Goal: Check status: Check status

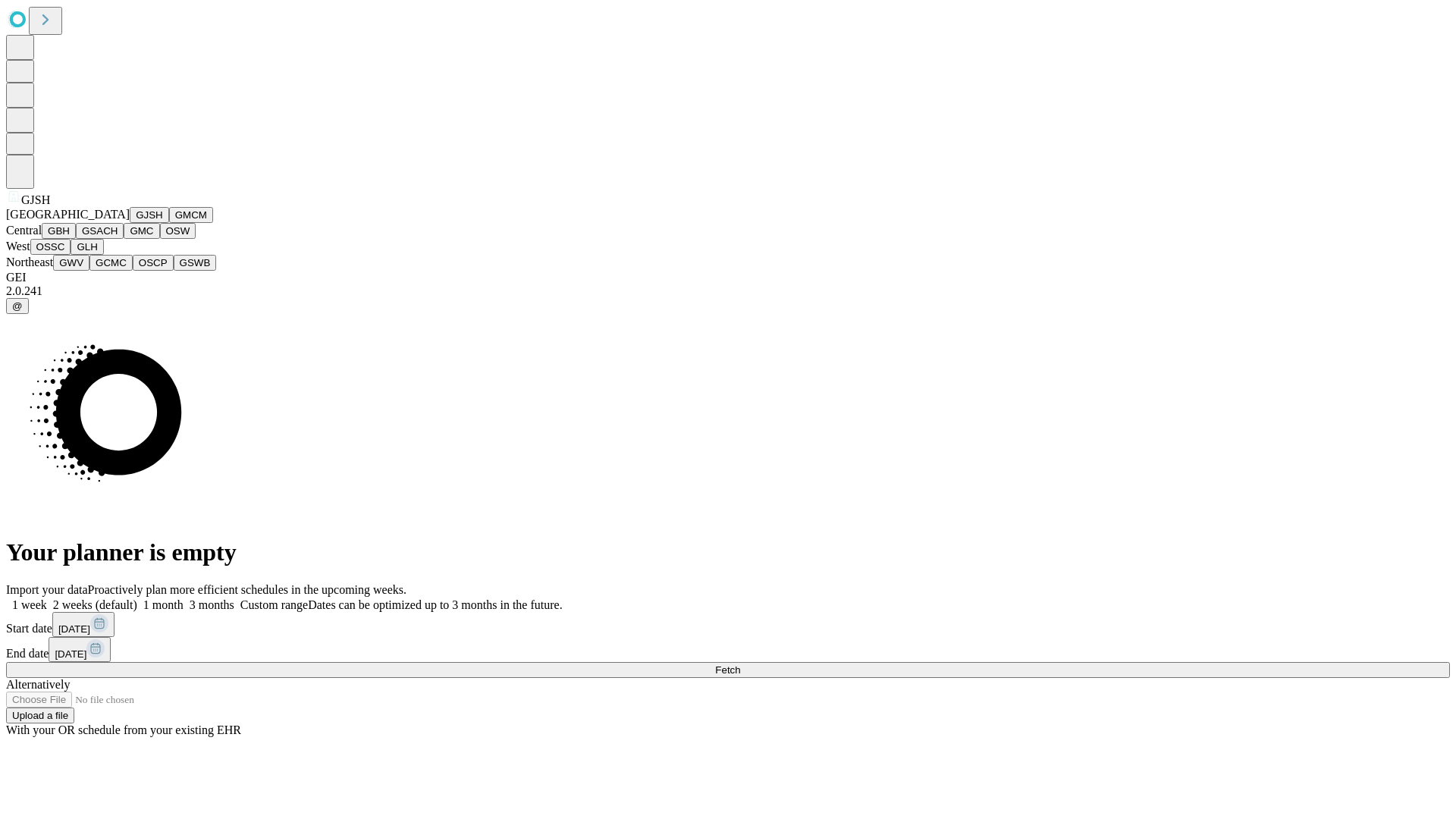
click at [130, 223] on button "GJSH" at bounding box center [150, 215] width 39 height 16
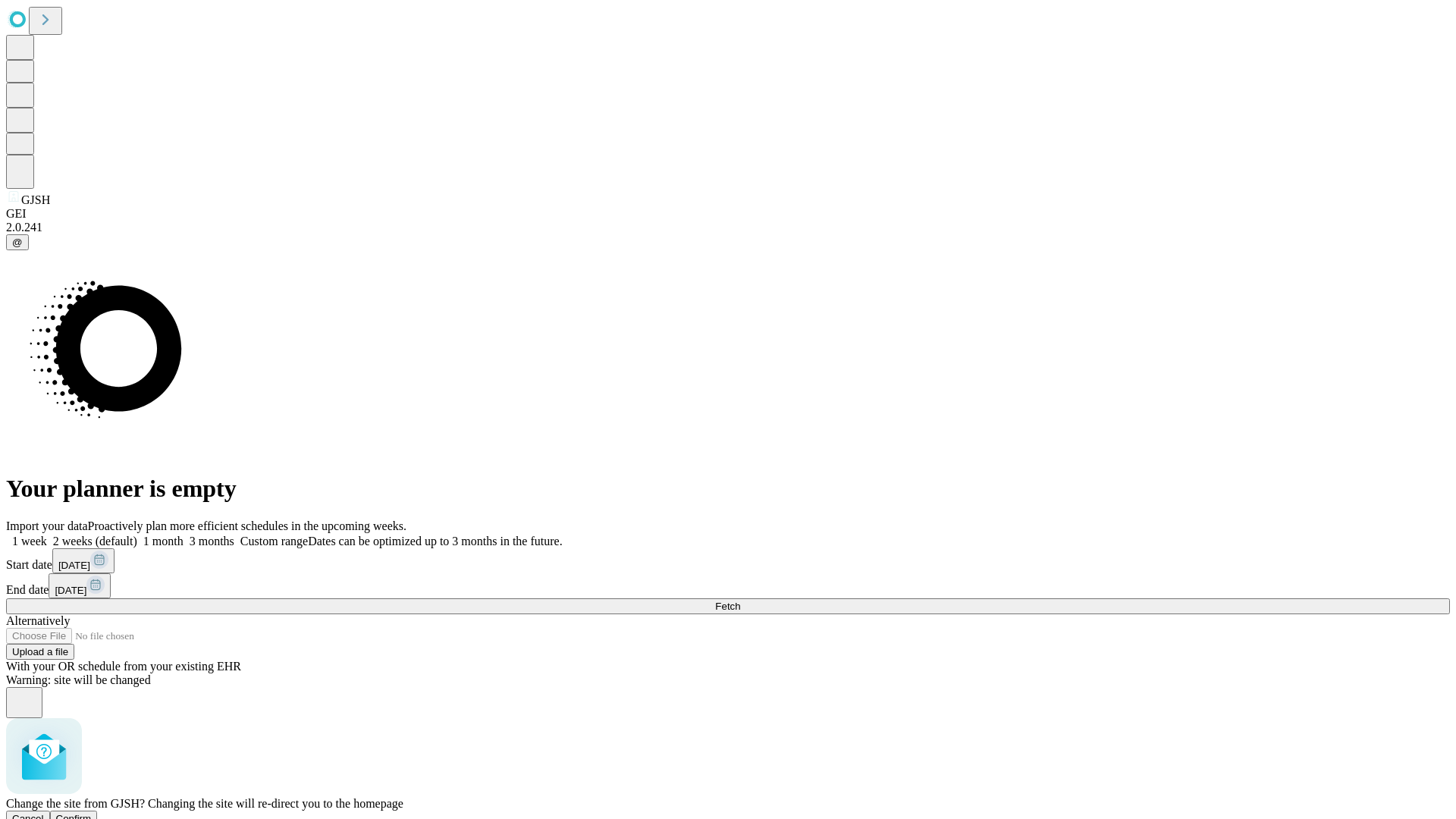
click at [92, 813] on span "Confirm" at bounding box center [74, 818] width 36 height 11
click at [137, 535] on label "2 weeks (default)" at bounding box center [92, 541] width 90 height 13
click at [740, 601] on span "Fetch" at bounding box center [728, 606] width 25 height 11
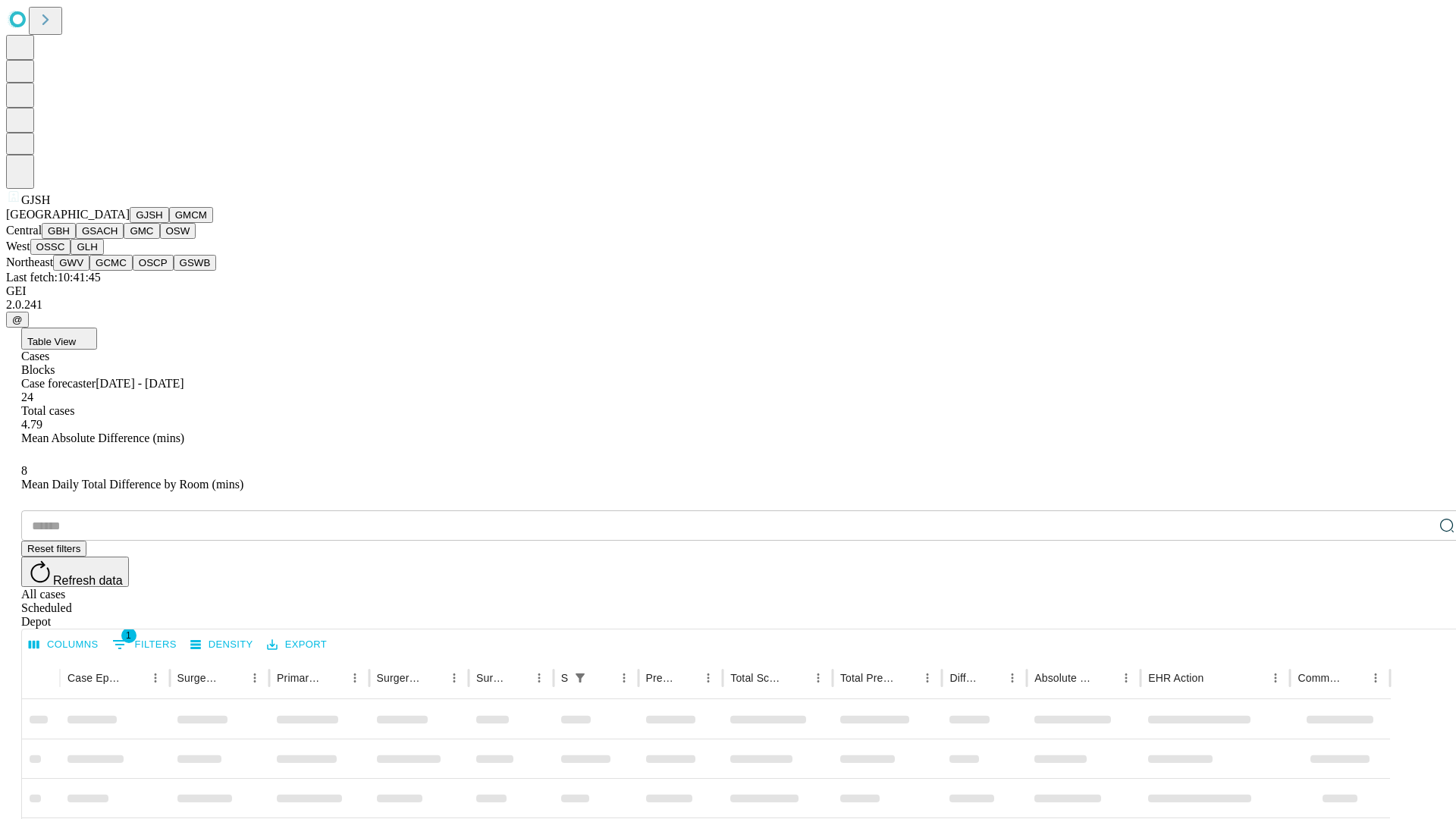
click at [169, 223] on button "GMCM" at bounding box center [191, 215] width 44 height 16
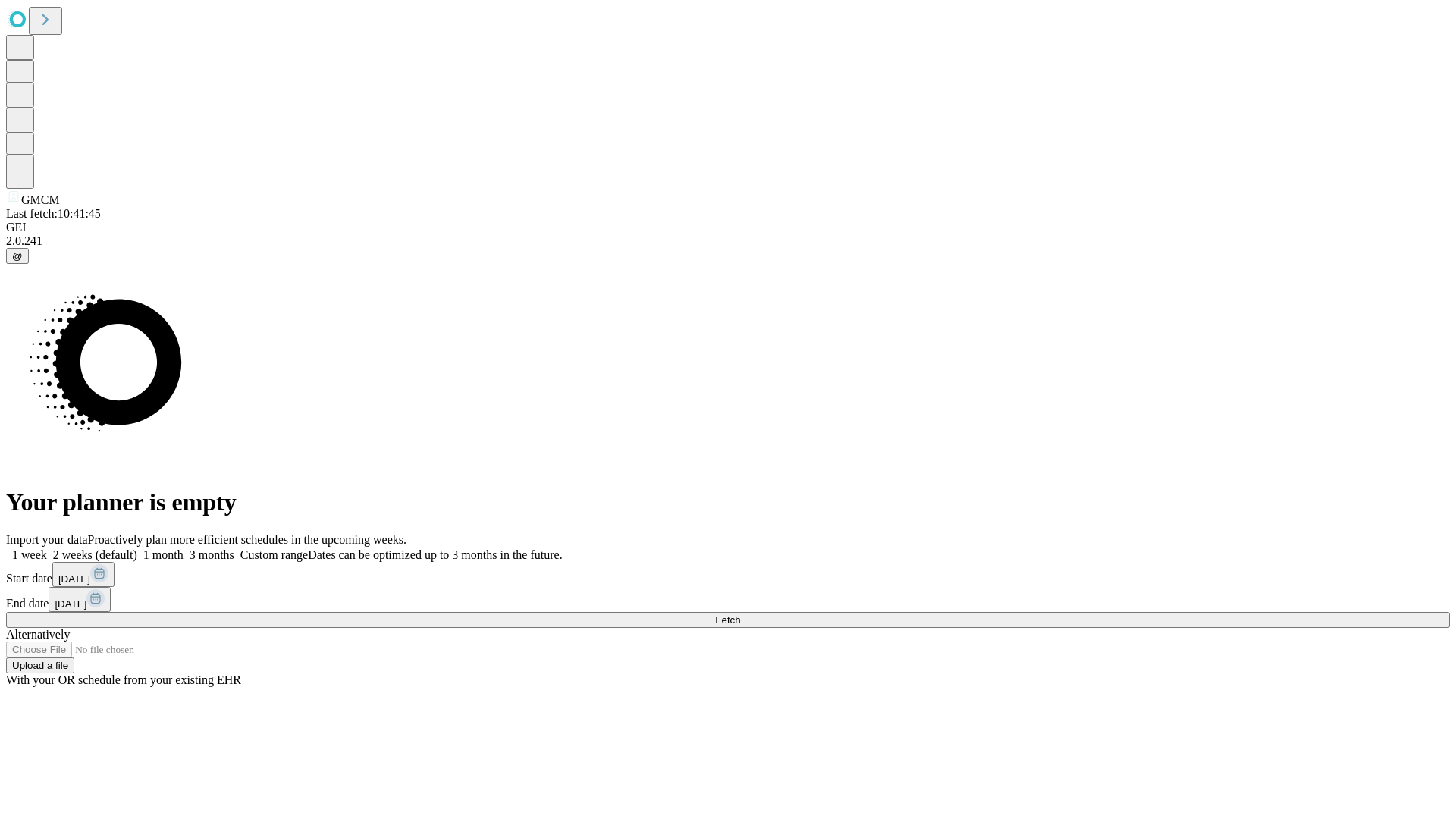
click at [137, 549] on label "2 weeks (default)" at bounding box center [92, 555] width 90 height 13
click at [740, 614] on span "Fetch" at bounding box center [728, 620] width 25 height 11
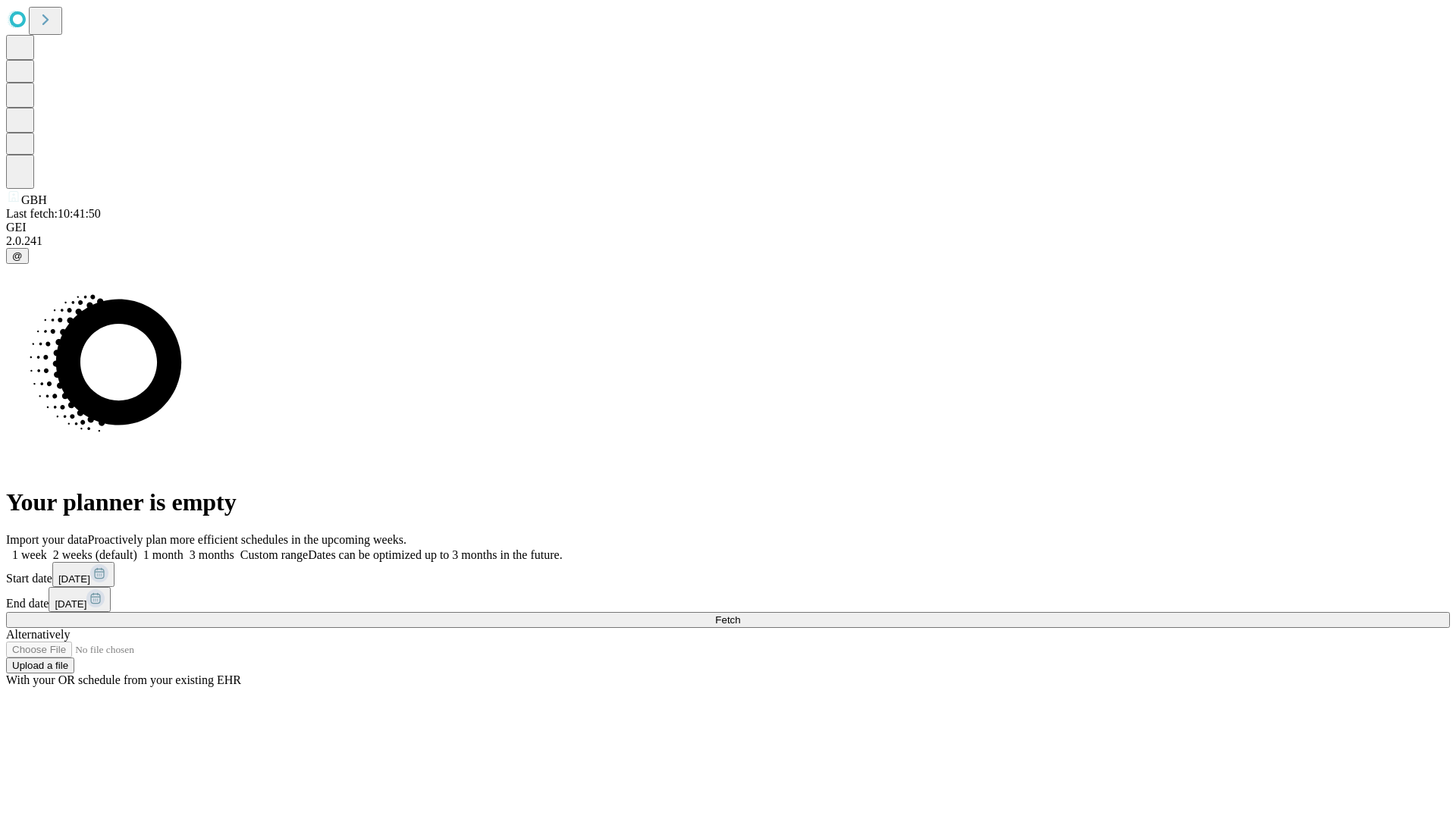
click at [137, 549] on label "2 weeks (default)" at bounding box center [92, 555] width 90 height 13
click at [740, 614] on span "Fetch" at bounding box center [728, 620] width 25 height 11
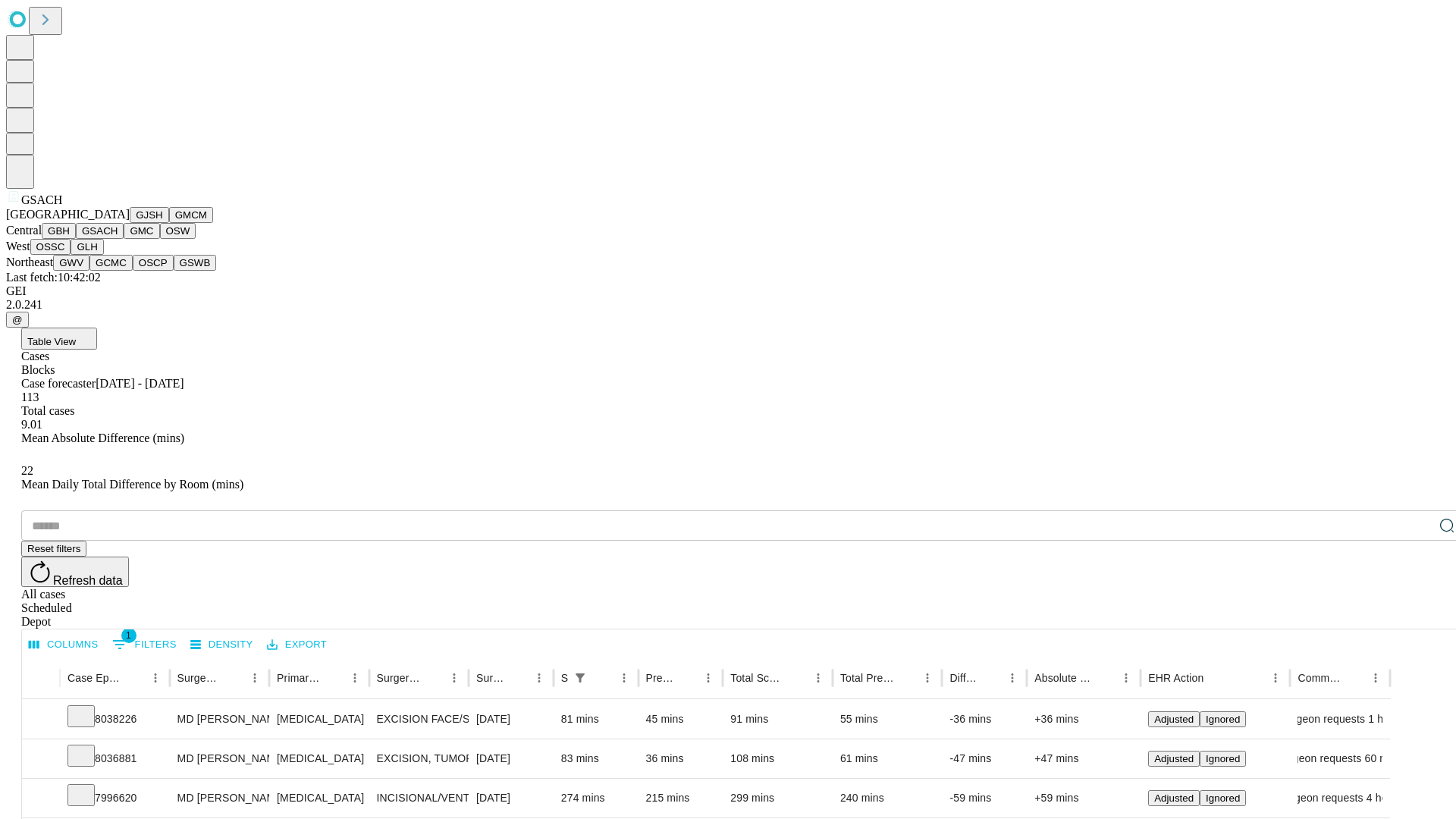
click at [123, 239] on button "GMC" at bounding box center [141, 230] width 36 height 16
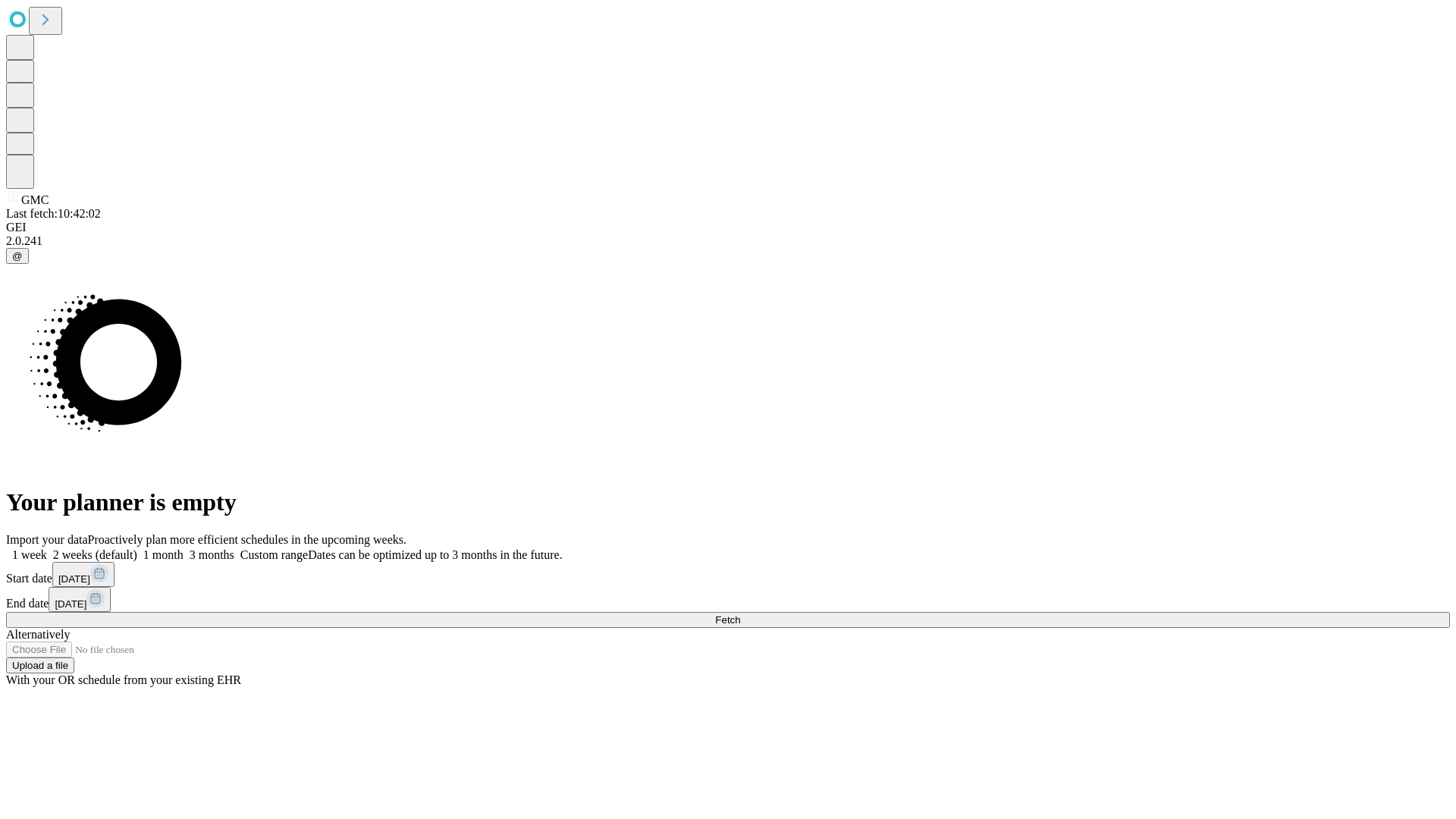
click at [740, 614] on span "Fetch" at bounding box center [728, 620] width 25 height 11
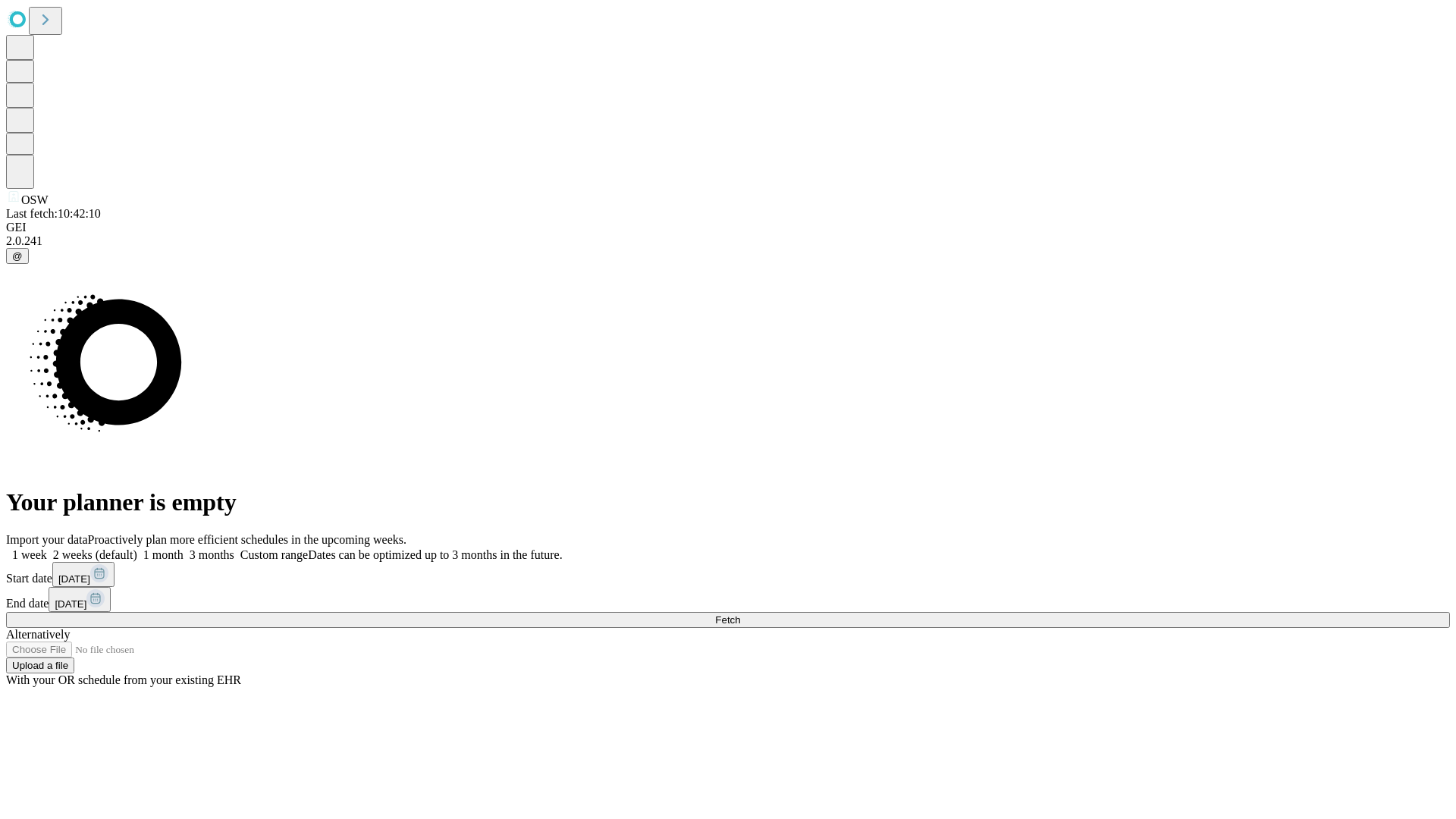
click at [137, 549] on label "2 weeks (default)" at bounding box center [92, 555] width 90 height 13
click at [740, 614] on span "Fetch" at bounding box center [728, 620] width 25 height 11
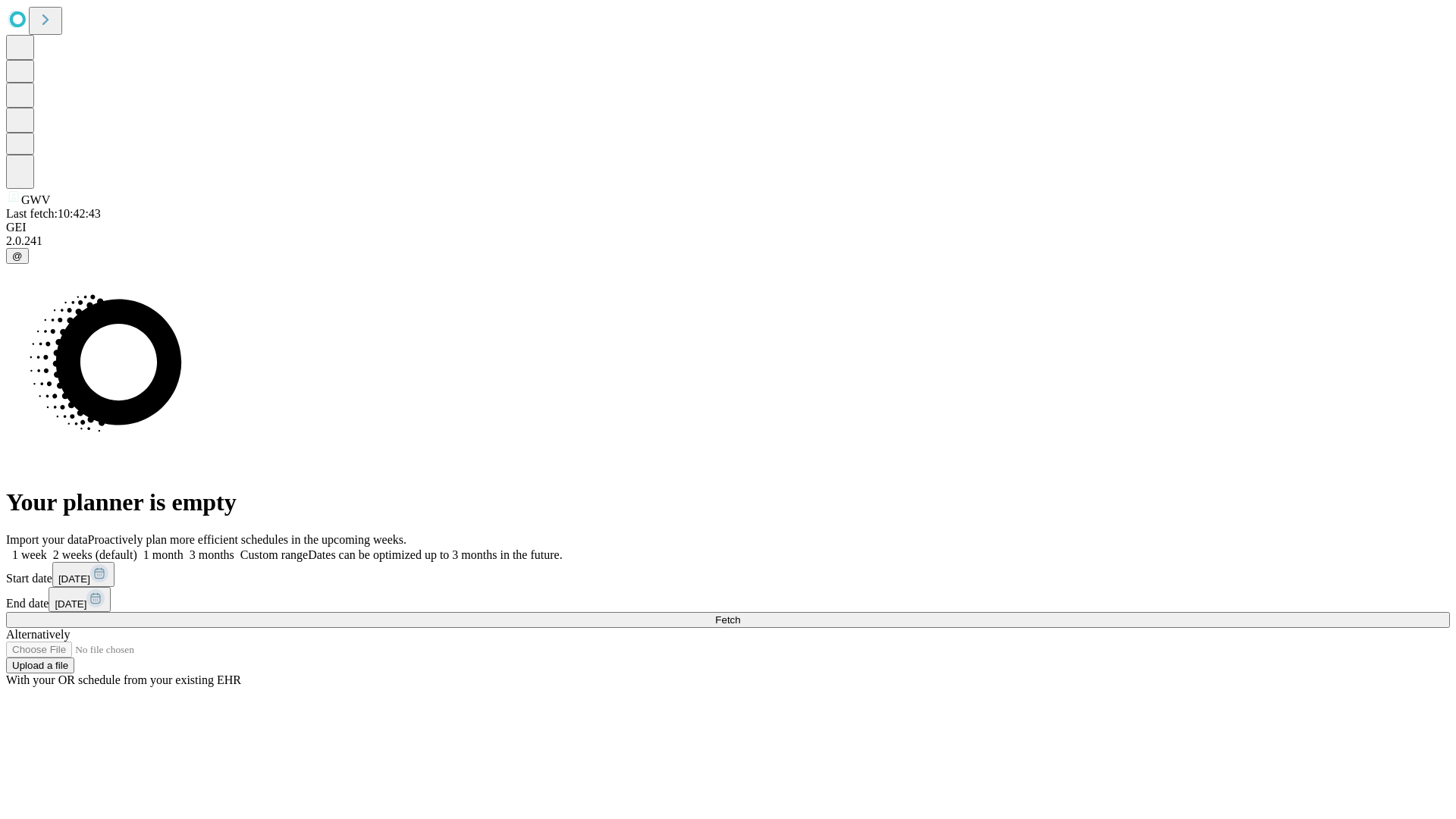
click at [137, 549] on label "2 weeks (default)" at bounding box center [92, 555] width 90 height 13
click at [740, 614] on span "Fetch" at bounding box center [728, 620] width 25 height 11
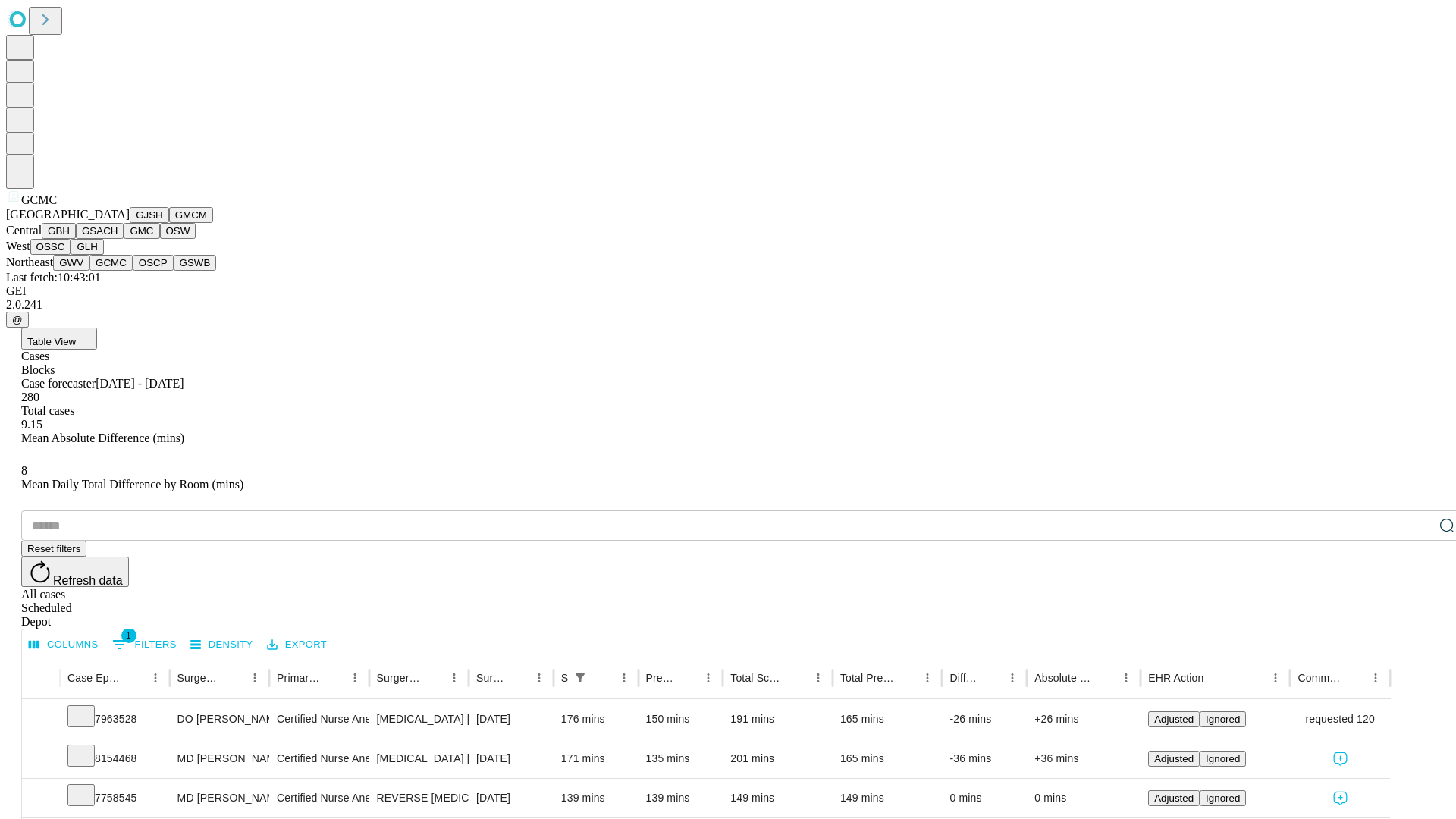
click at [133, 270] on button "OSCP" at bounding box center [153, 263] width 41 height 16
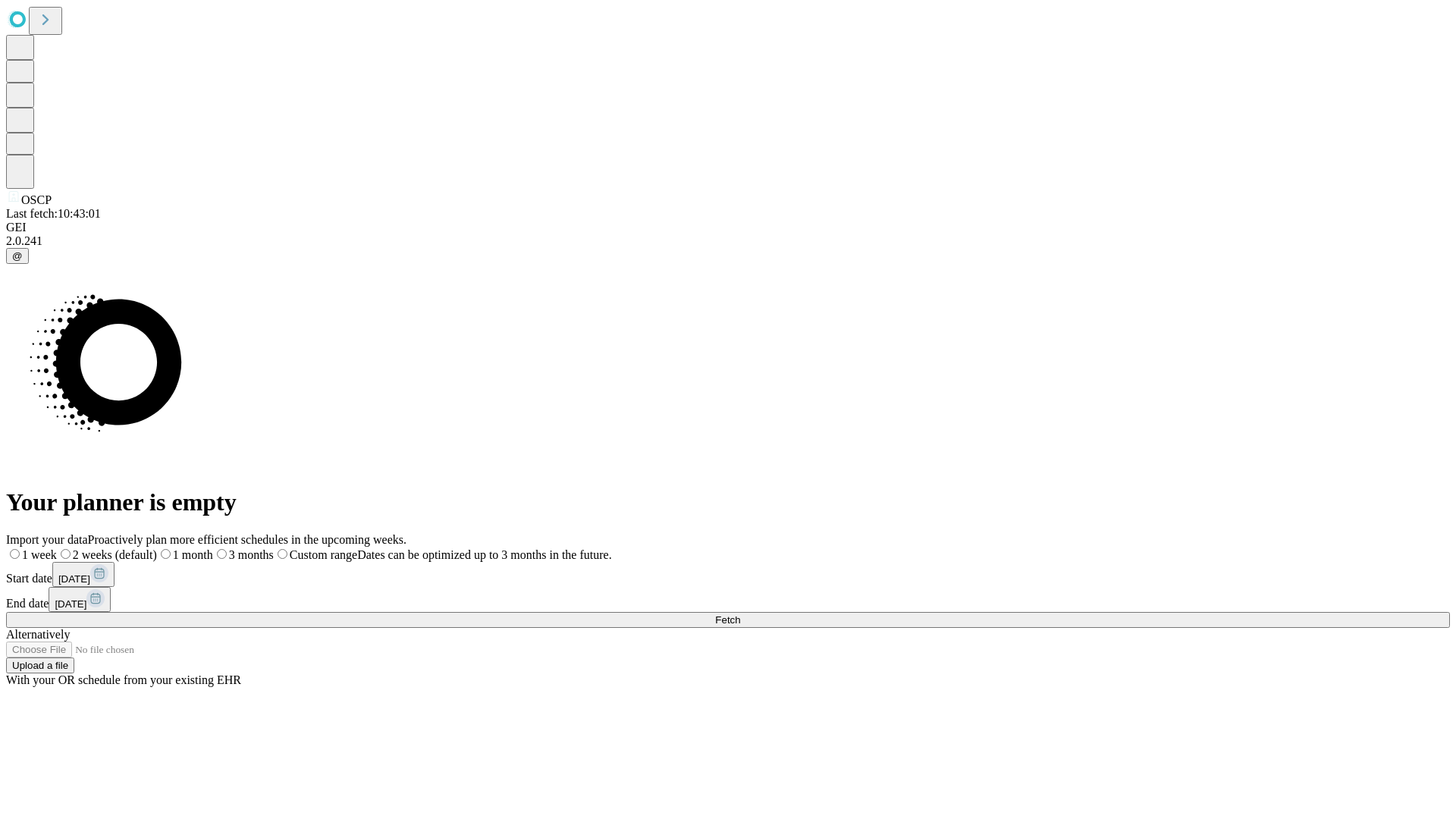
click at [157, 549] on label "2 weeks (default)" at bounding box center [106, 555] width 100 height 13
click at [740, 614] on span "Fetch" at bounding box center [728, 620] width 25 height 11
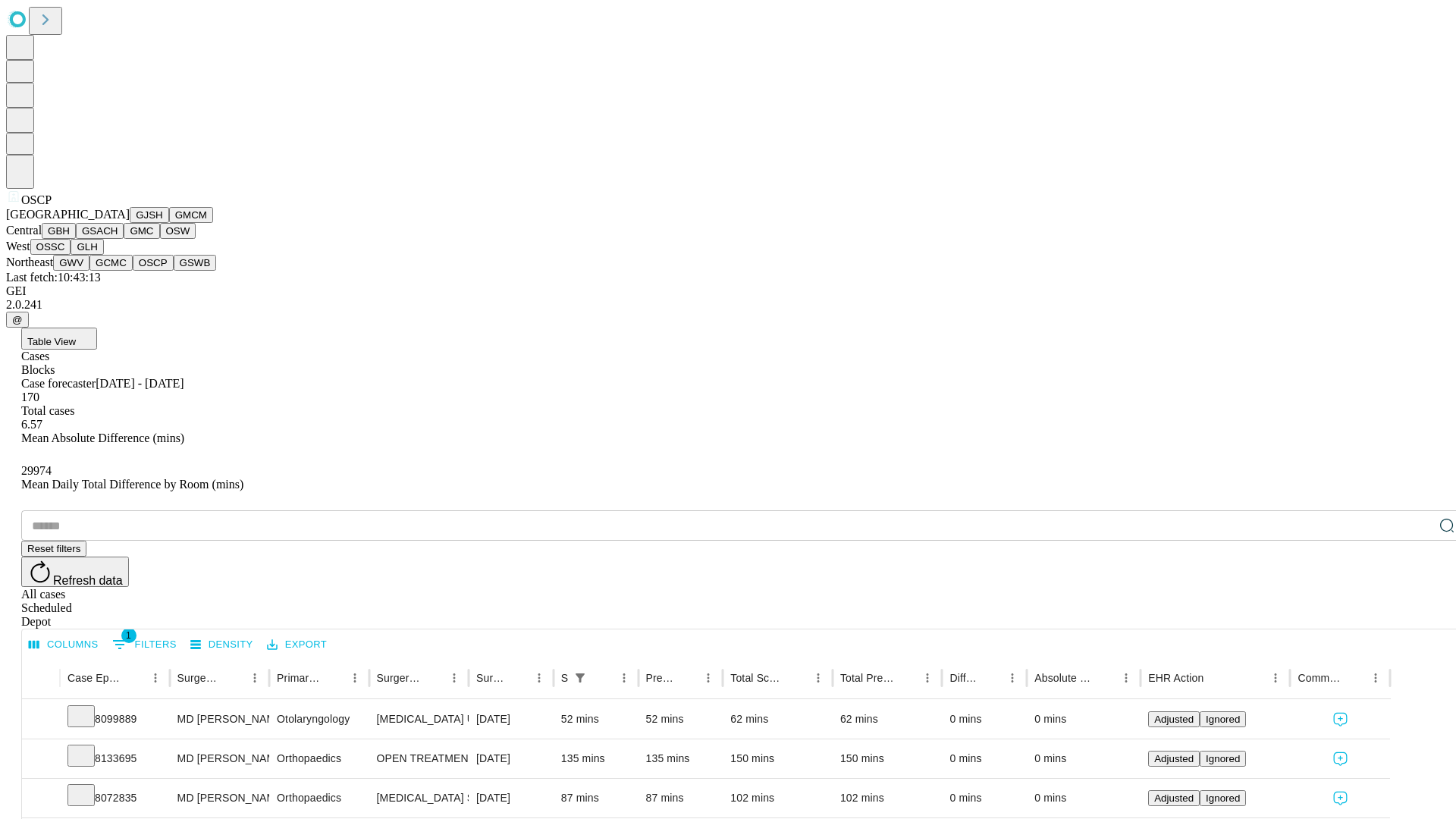
click at [174, 270] on button "GSWB" at bounding box center [195, 263] width 44 height 16
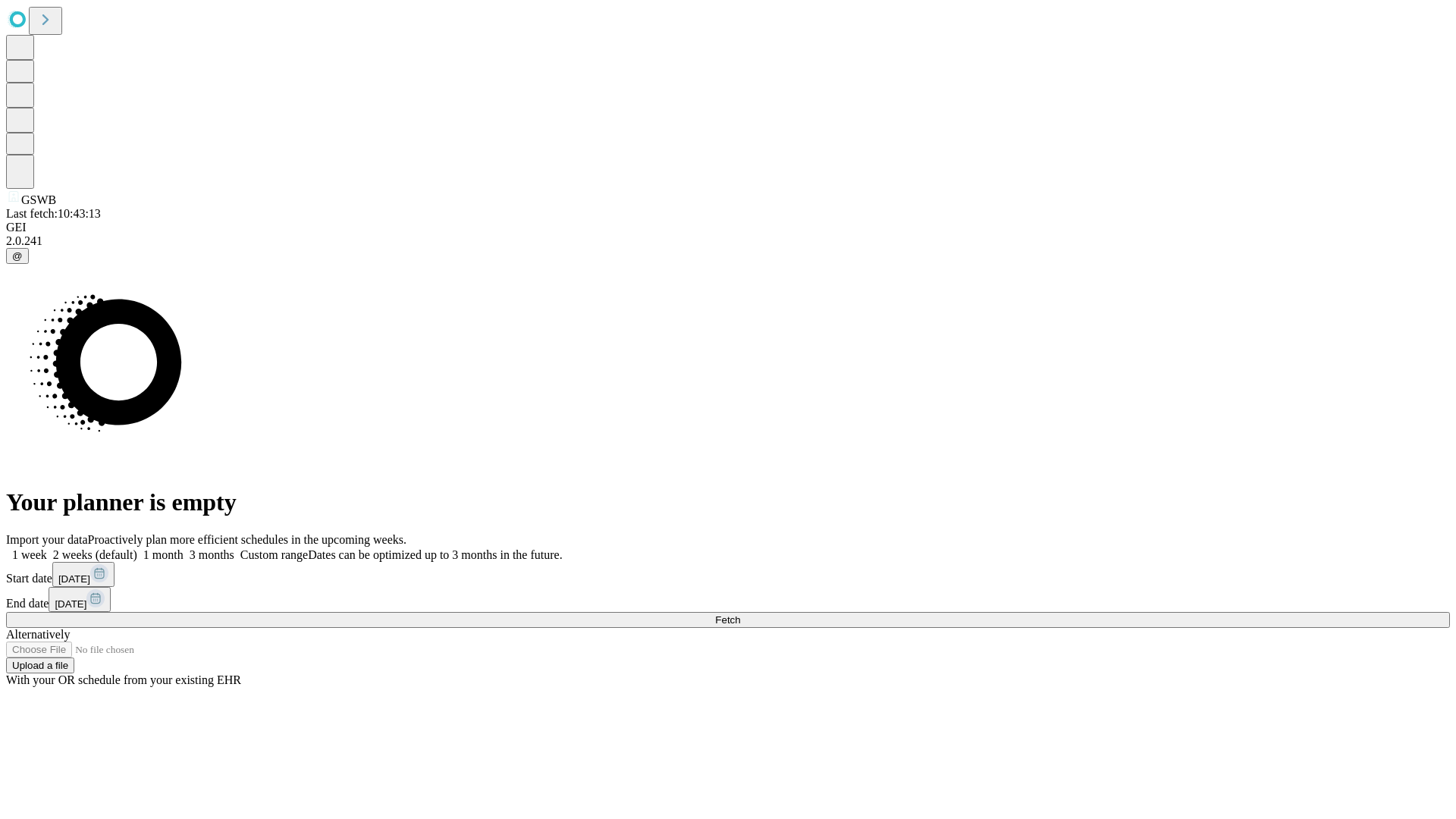
click at [137, 549] on label "2 weeks (default)" at bounding box center [92, 555] width 90 height 13
click at [740, 614] on span "Fetch" at bounding box center [728, 620] width 25 height 11
